Goal: Find specific page/section: Find specific page/section

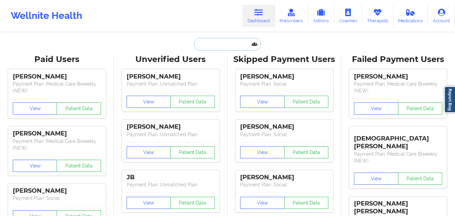
click at [225, 41] on input "text" at bounding box center [227, 44] width 67 height 13
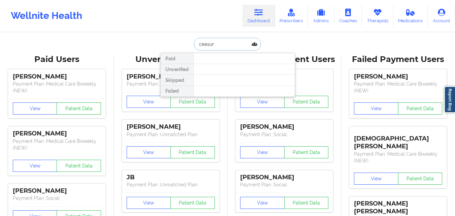
click at [212, 44] on input "ceasur" at bounding box center [227, 44] width 67 height 13
paste input "[PERSON_NAME]"
click at [211, 44] on input "[PERSON_NAME]" at bounding box center [227, 44] width 67 height 13
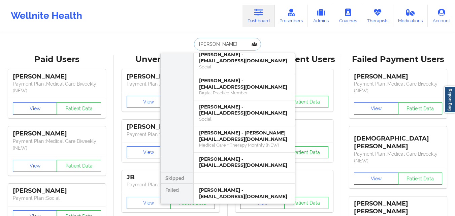
click at [222, 43] on input "[PERSON_NAME]" at bounding box center [227, 44] width 67 height 13
paste input "[PERSON_NAME] Utl"
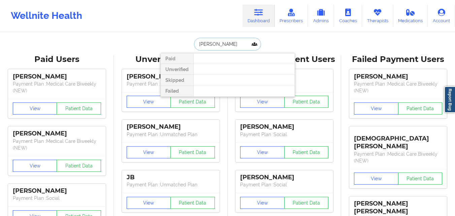
click at [210, 46] on input "[PERSON_NAME]" at bounding box center [227, 44] width 67 height 13
type input "[PERSON_NAME]"
